Goal: Transaction & Acquisition: Purchase product/service

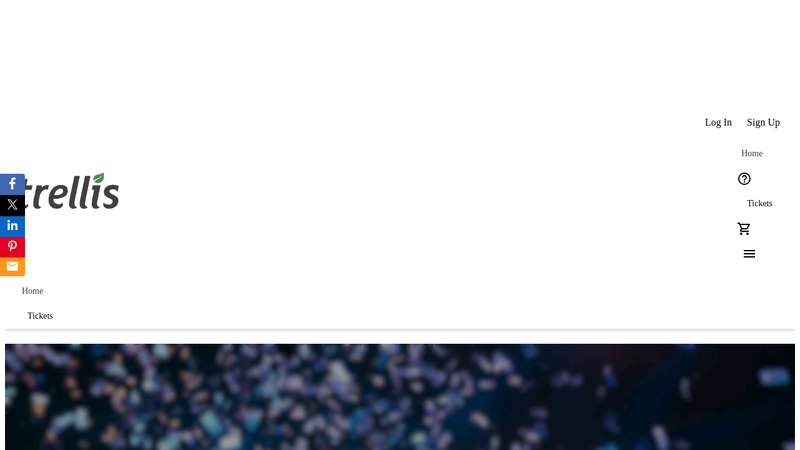
click at [764, 117] on span "Sign Up" at bounding box center [763, 122] width 33 height 11
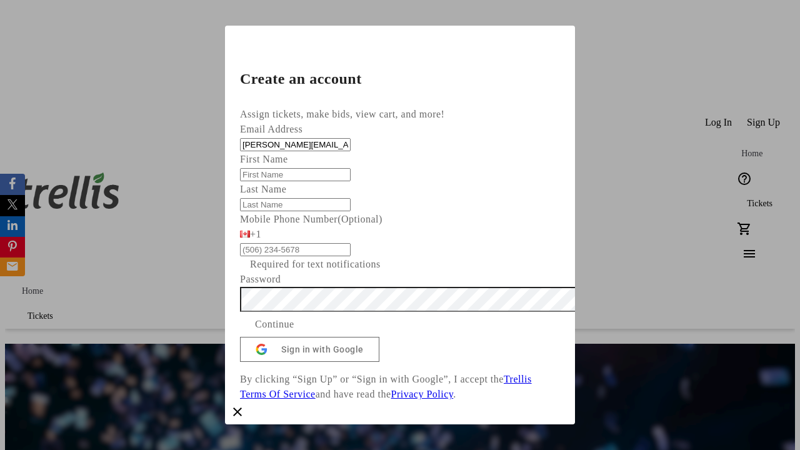
type input "[PERSON_NAME][EMAIL_ADDRESS][DOMAIN_NAME]"
type input "[PERSON_NAME]"
click at [294, 332] on span "Continue" at bounding box center [274, 324] width 39 height 15
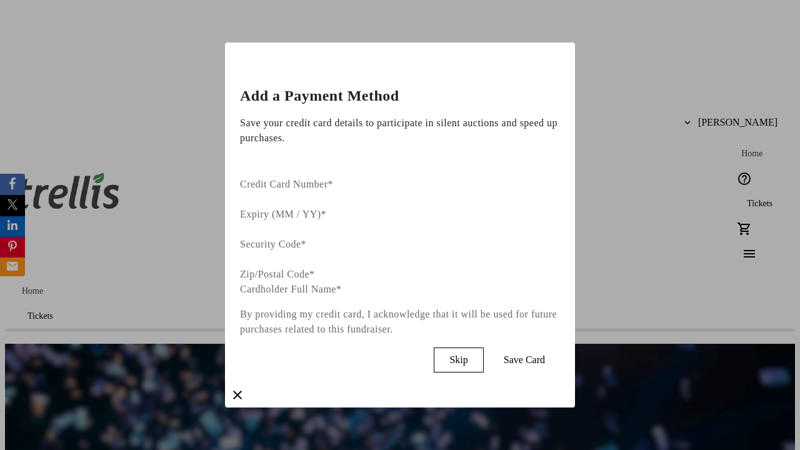
click at [467, 354] on span "Skip" at bounding box center [458, 359] width 18 height 11
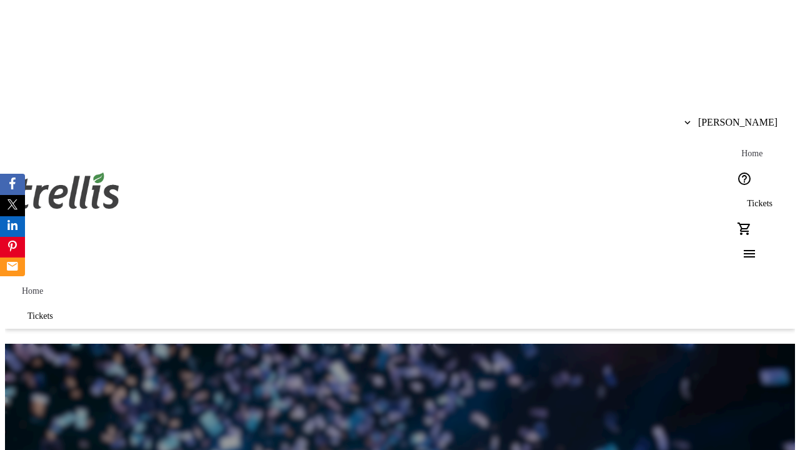
click at [747, 199] on span "Tickets" at bounding box center [760, 204] width 26 height 10
